Goal: Transaction & Acquisition: Purchase product/service

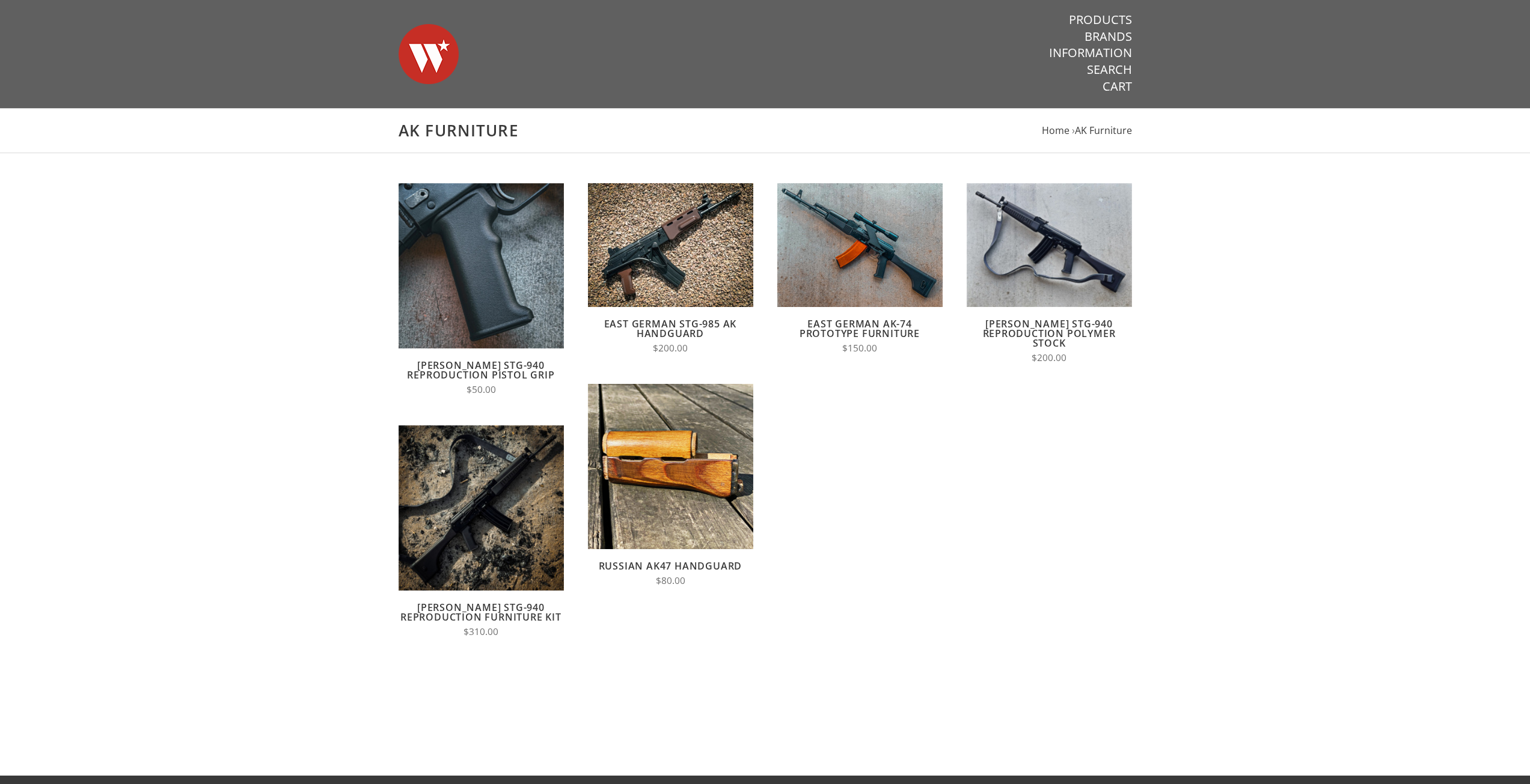
click at [681, 572] on link "Russian AK47 Handguard" at bounding box center [670, 566] width 144 height 13
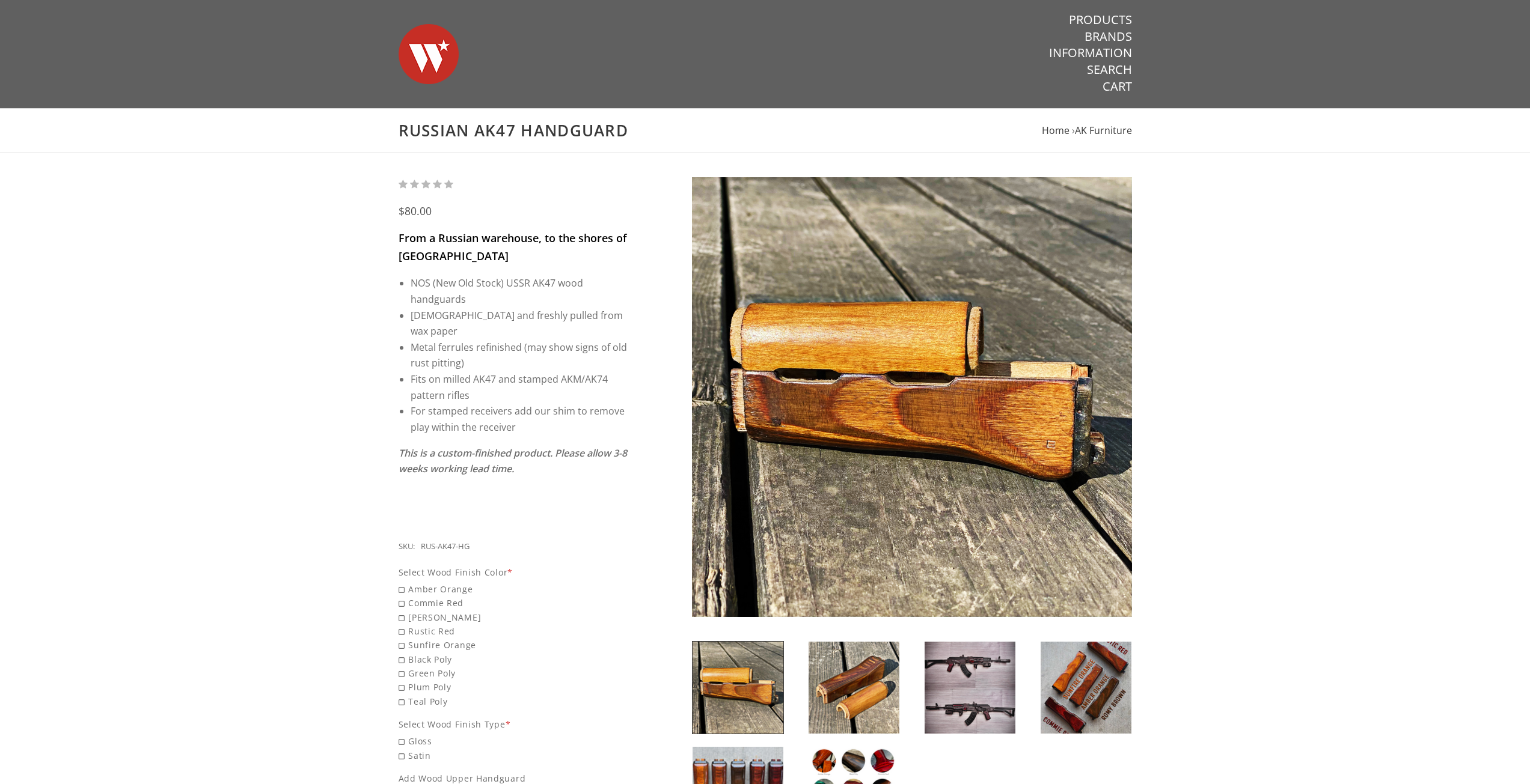
click at [792, 671] on div at bounding box center [738, 687] width 116 height 94
click at [971, 711] on img at bounding box center [970, 687] width 90 height 92
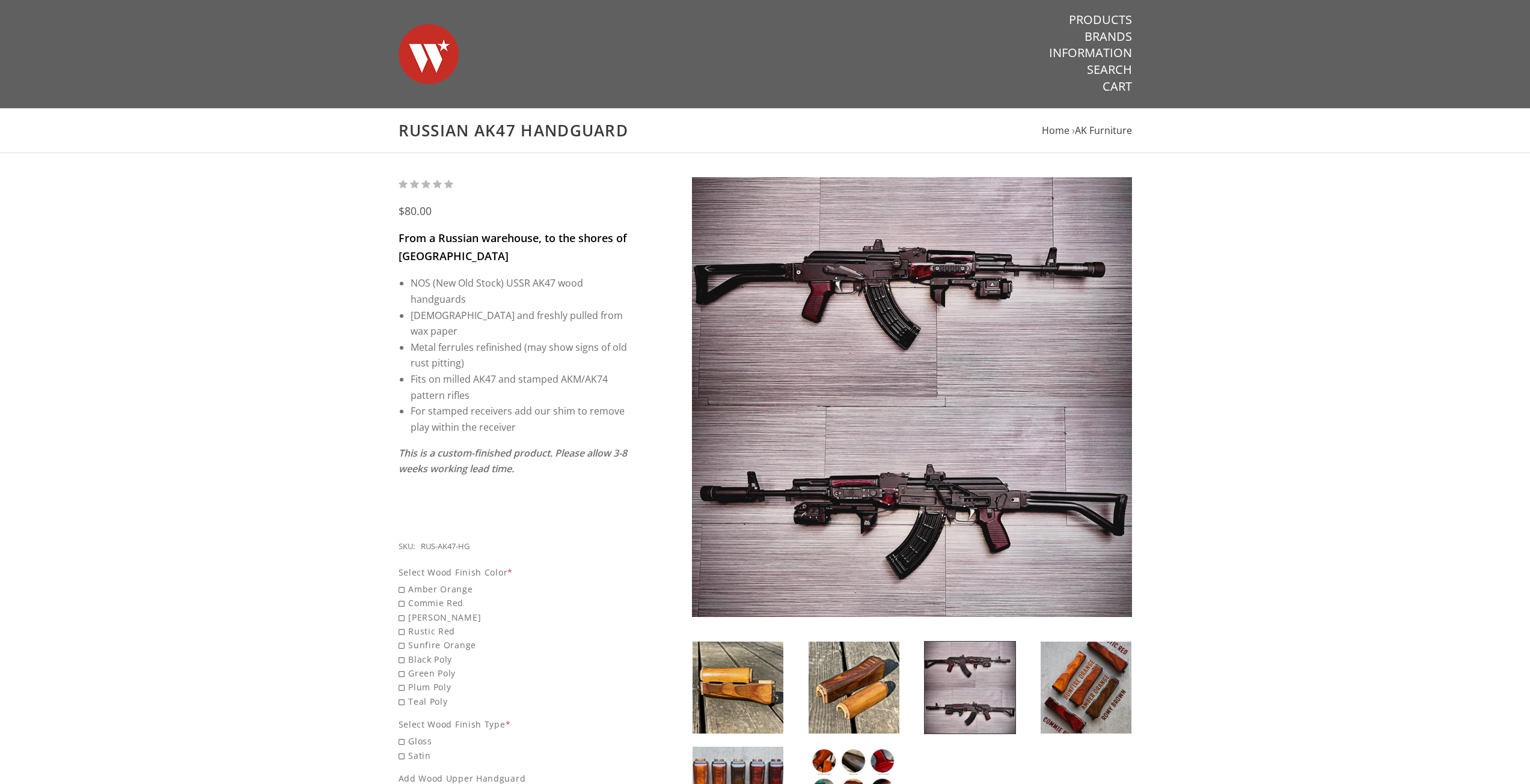
click at [1075, 691] on img at bounding box center [1085, 687] width 90 height 92
